Goal: Task Accomplishment & Management: Manage account settings

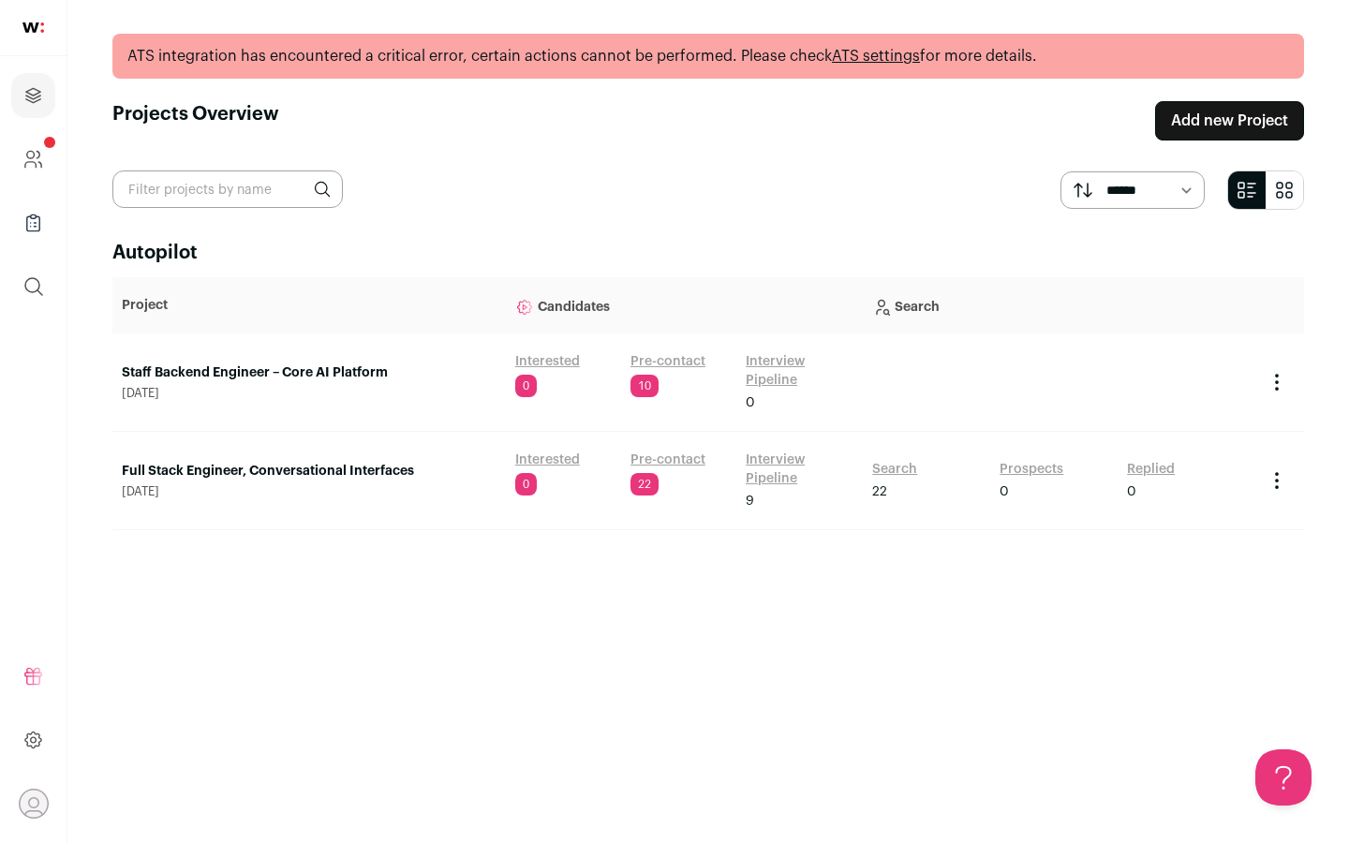
click at [777, 467] on link "Interview Pipeline" at bounding box center [800, 469] width 108 height 37
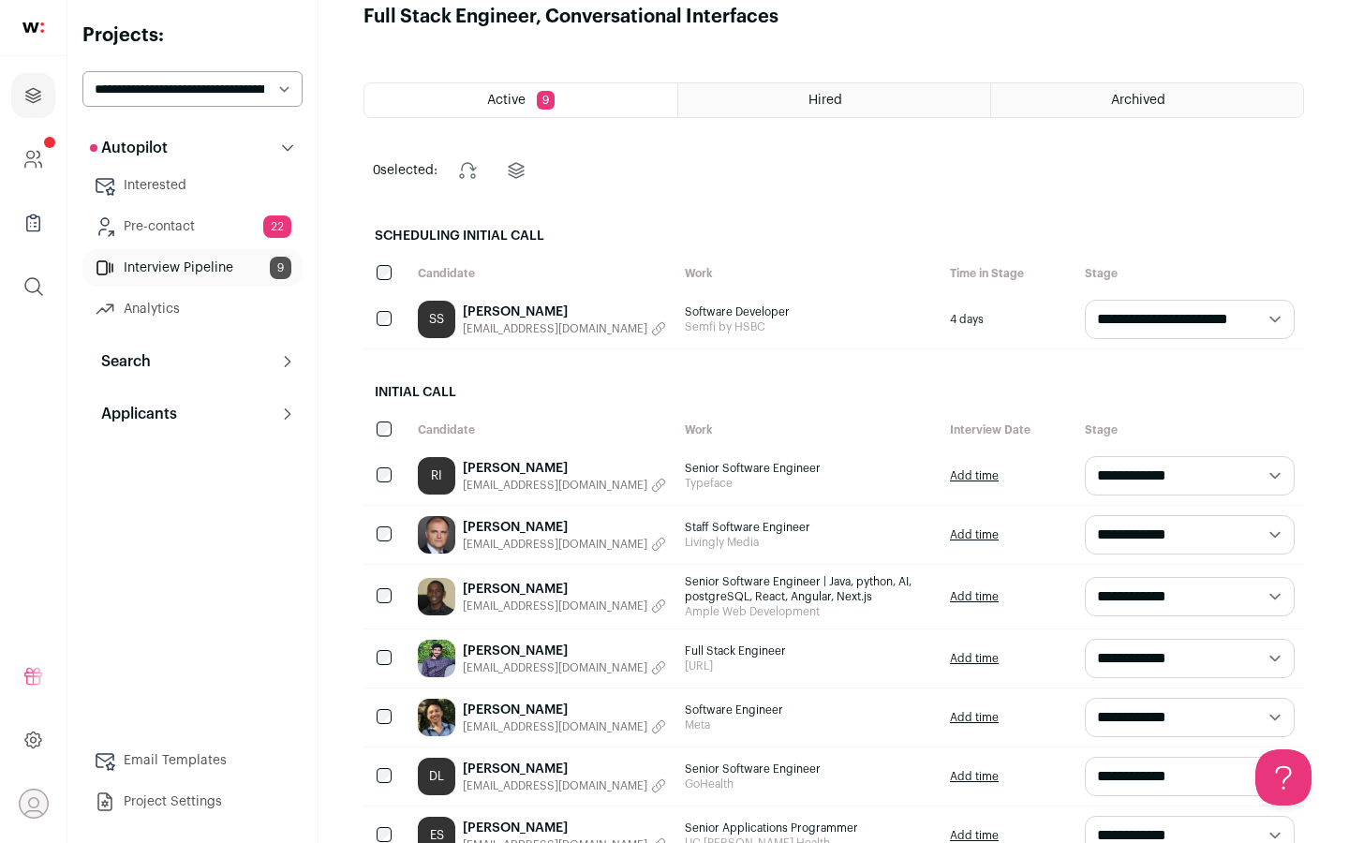
scroll to position [31, 0]
click at [156, 192] on link "Interested" at bounding box center [192, 185] width 220 height 37
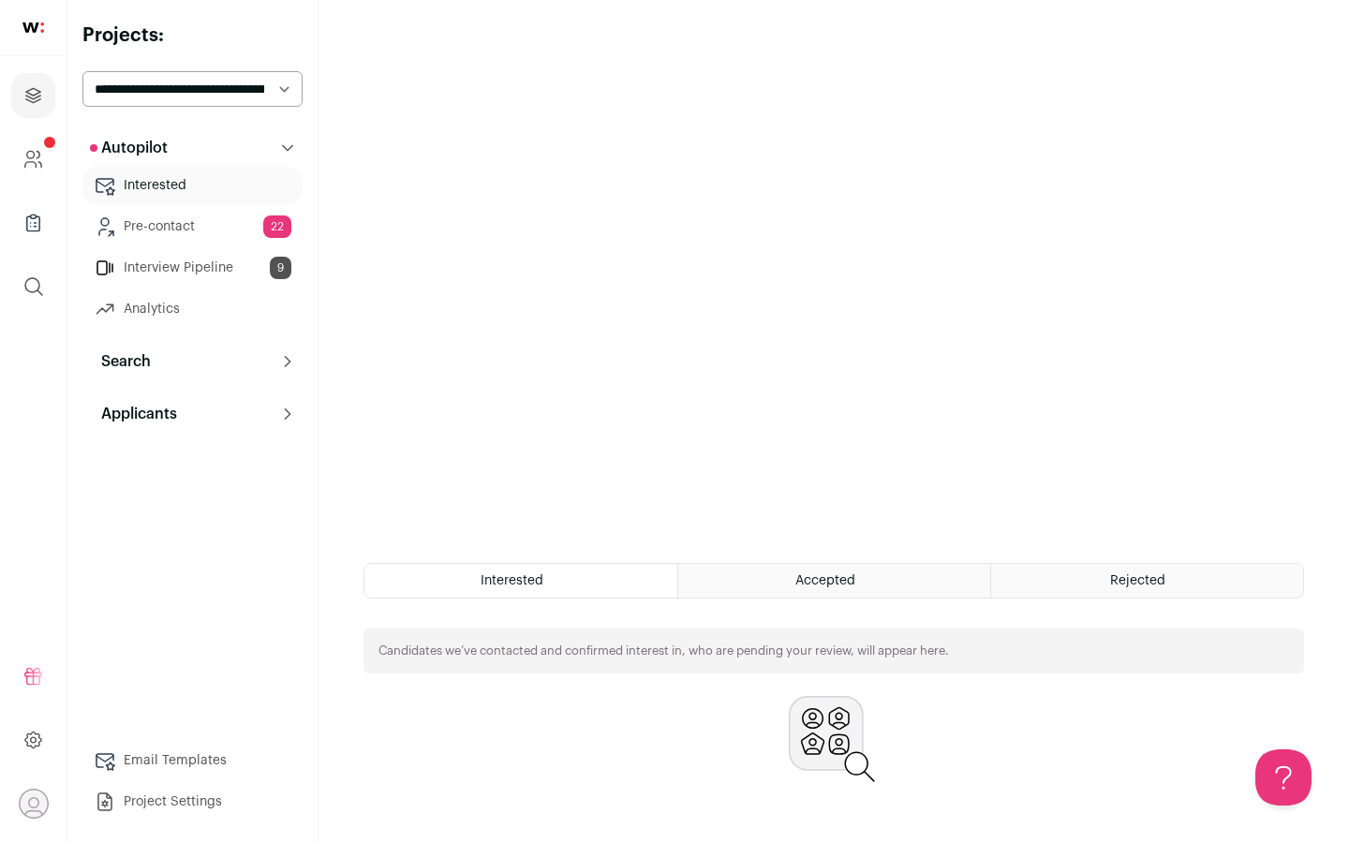
scroll to position [127, 0]
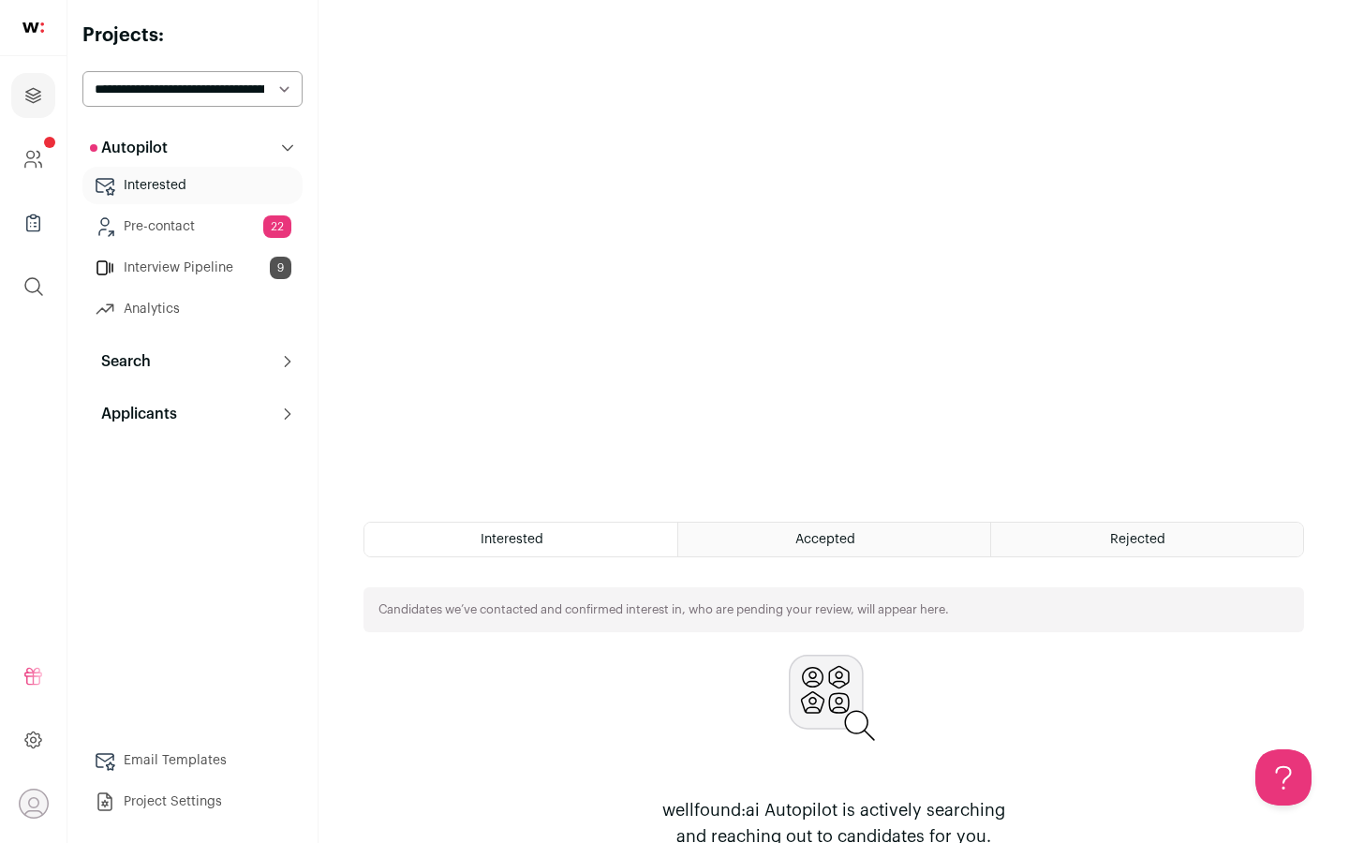
click at [181, 226] on link "Pre-contact 22" at bounding box center [192, 226] width 220 height 37
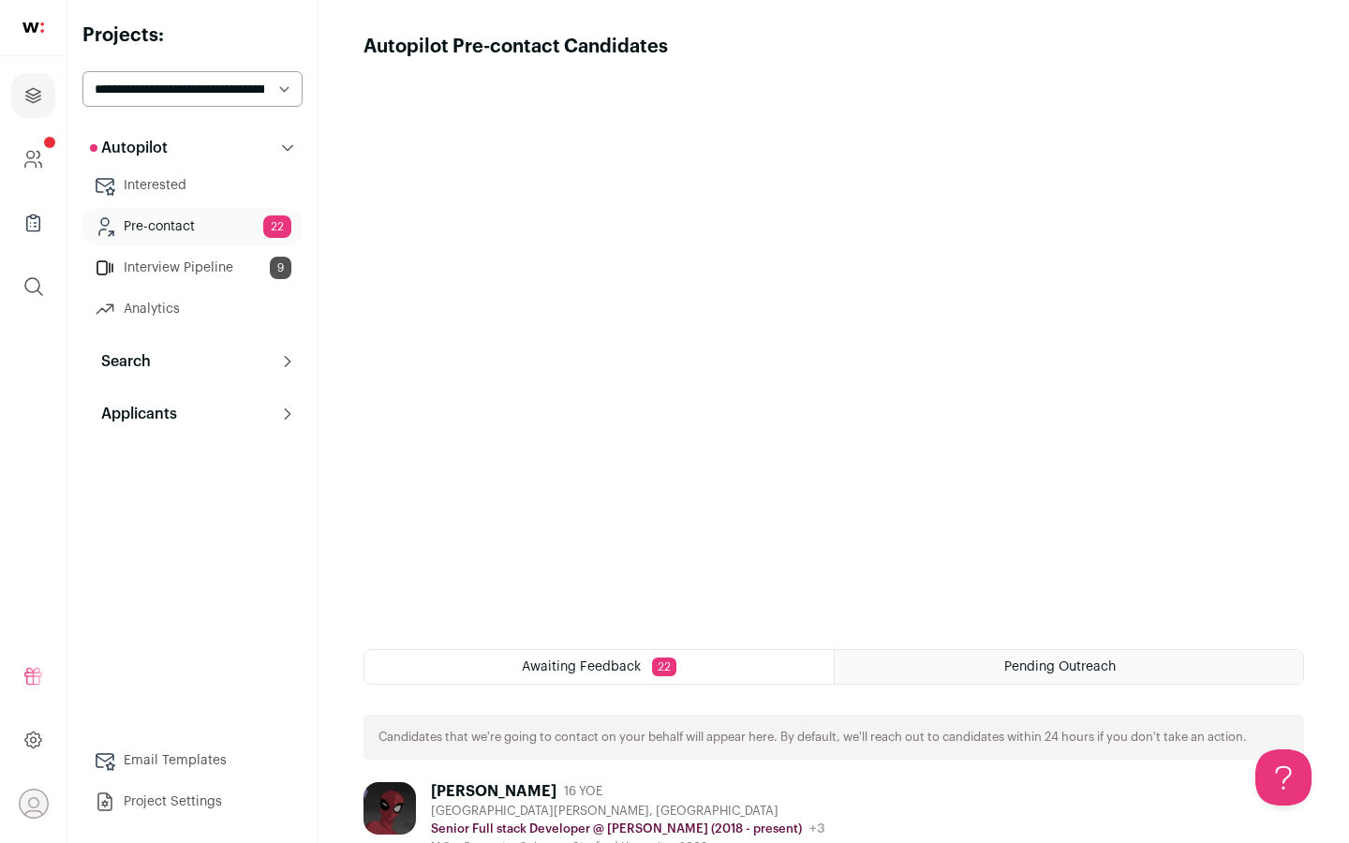
click at [171, 268] on link "Interview Pipeline 9" at bounding box center [192, 267] width 220 height 37
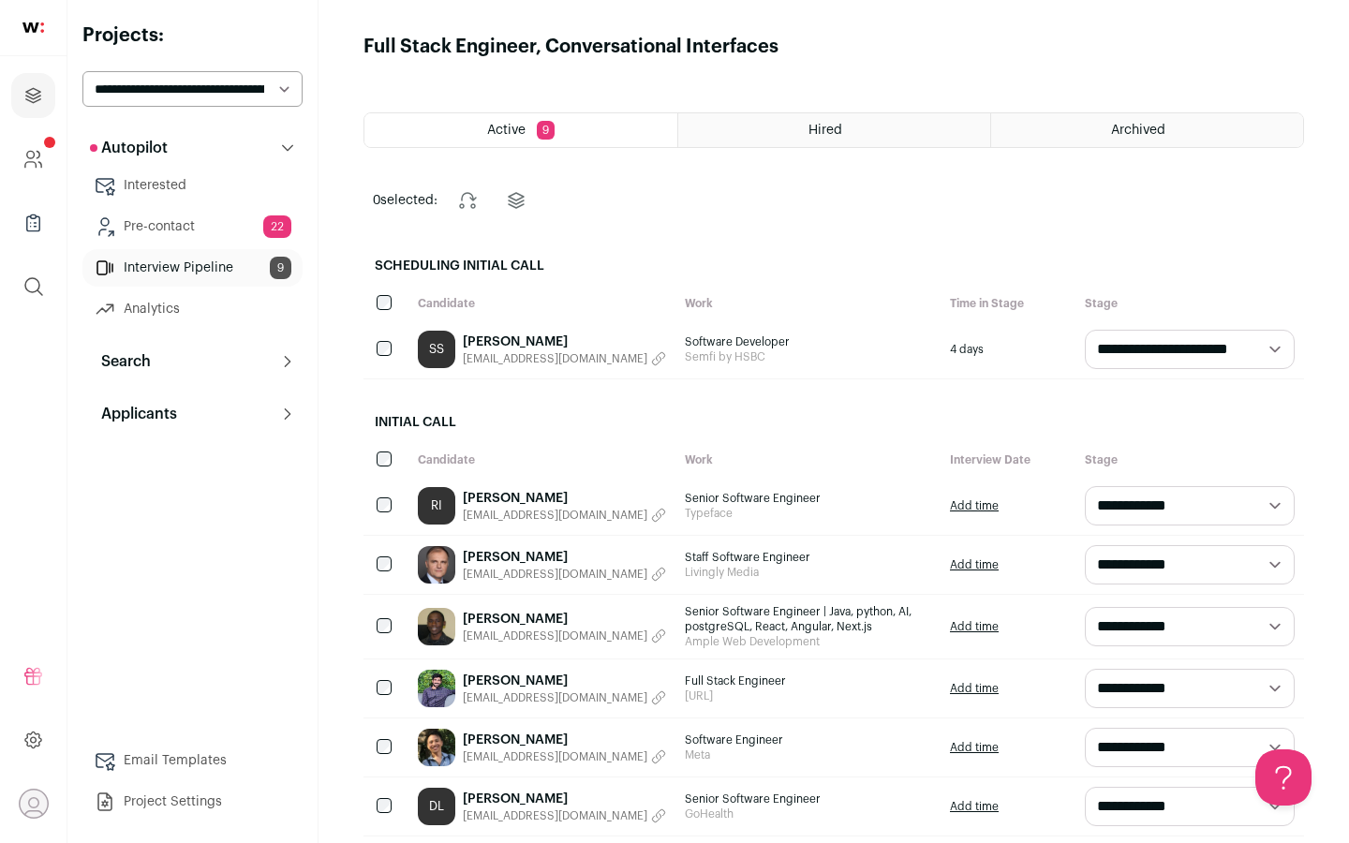
scroll to position [62, 0]
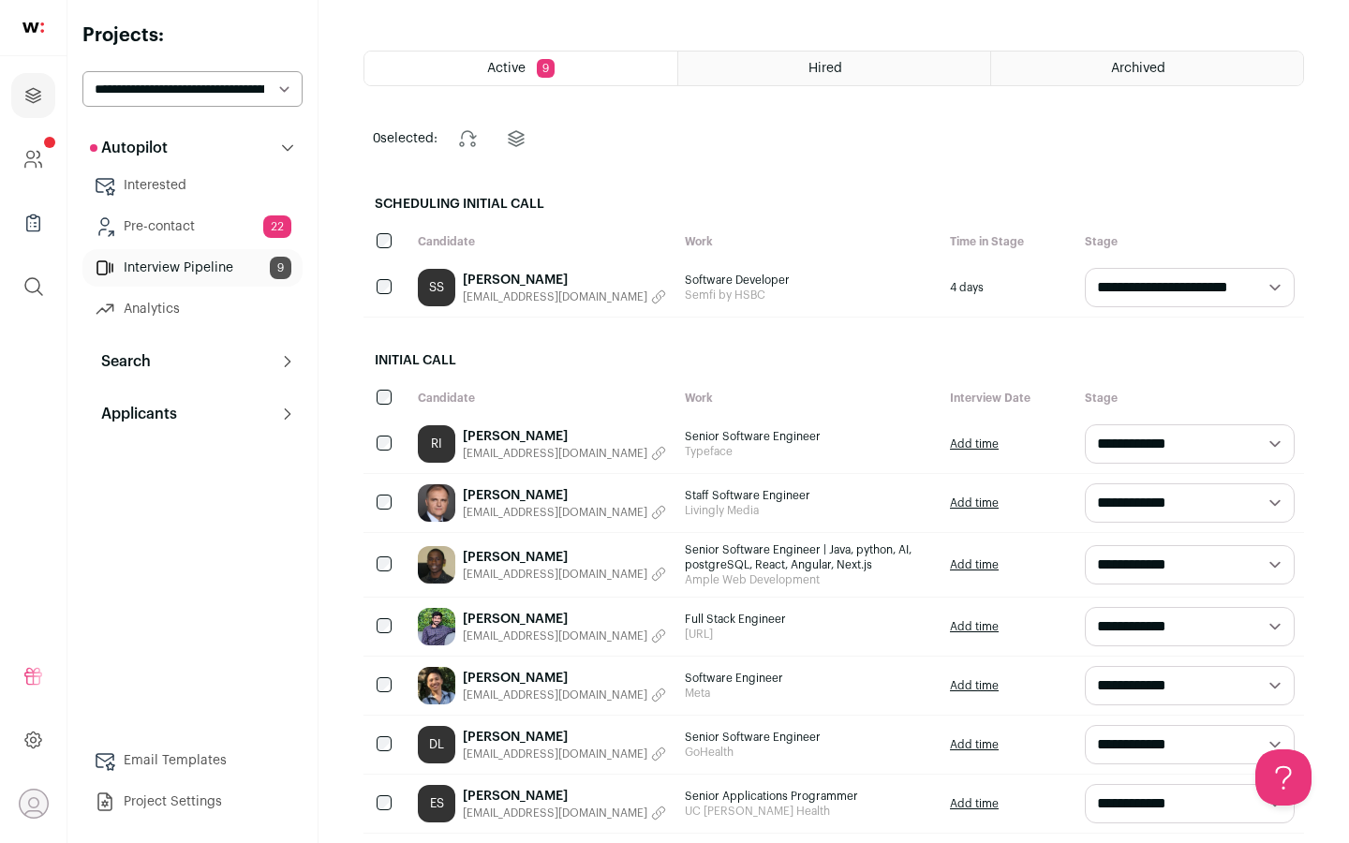
click at [1129, 439] on select "**********" at bounding box center [1190, 443] width 210 height 39
click at [1085, 424] on select "**********" at bounding box center [1190, 443] width 210 height 39
click at [823, 357] on h2 "Initial Call" at bounding box center [833, 360] width 941 height 41
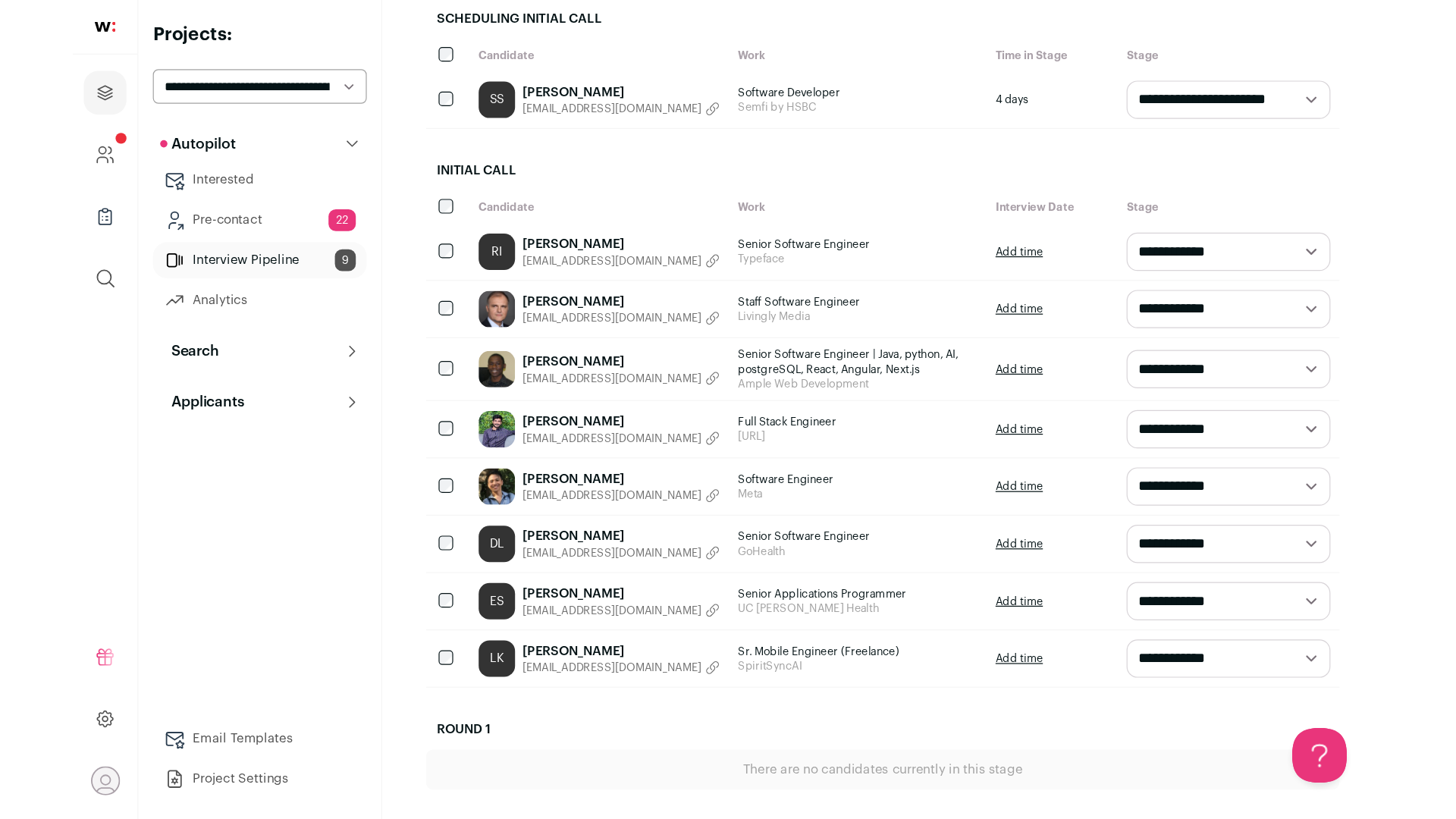
scroll to position [217, 0]
